Goal: Transaction & Acquisition: Book appointment/travel/reservation

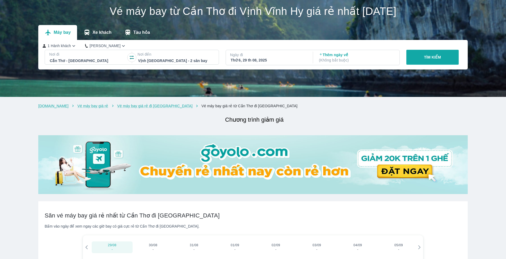
scroll to position [27, 0]
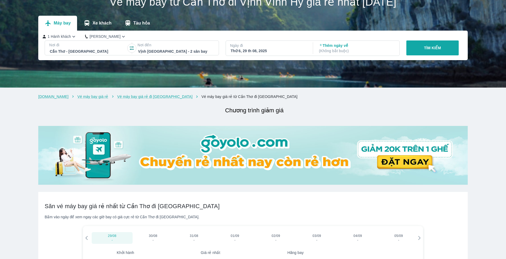
click at [247, 51] on div "Thứ 6, 29 th 08, 2025" at bounding box center [269, 50] width 76 height 5
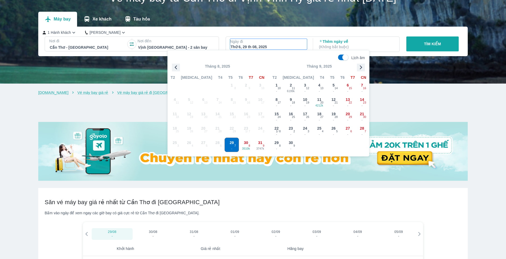
click at [361, 68] on icon "button" at bounding box center [361, 67] width 8 height 8
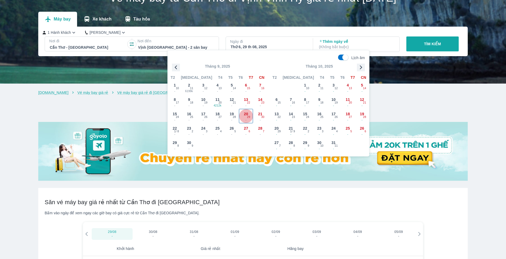
click at [245, 118] on span "-" at bounding box center [246, 120] width 14 height 4
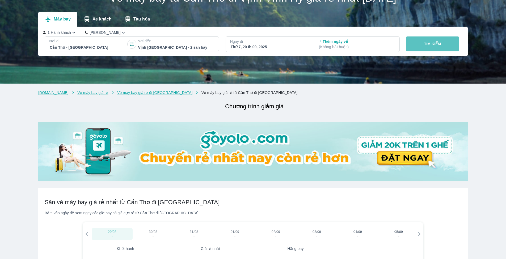
click at [440, 46] on p "TÌM KIẾM" at bounding box center [432, 43] width 17 height 5
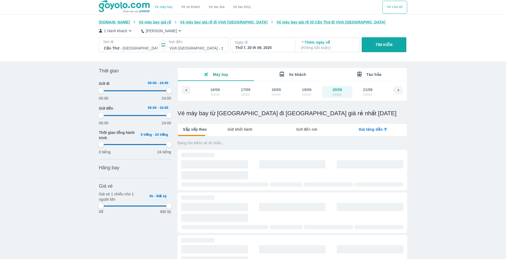
type input "97.9166666666667"
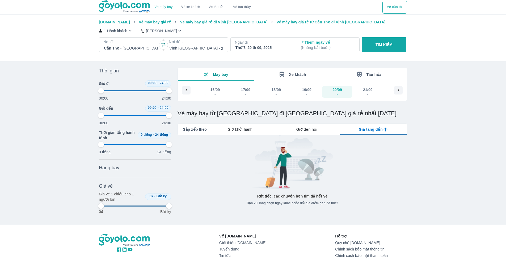
click at [307, 91] on div "19/09" at bounding box center [307, 89] width 10 height 5
type input "97.9166666666667"
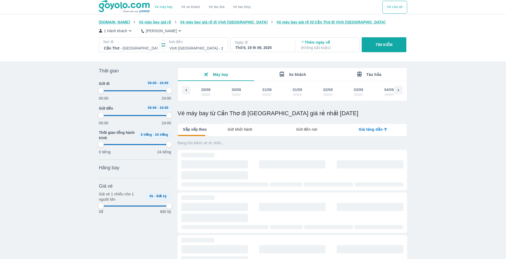
scroll to position [0, 508]
type input "97.9166666666667"
